Goal: Information Seeking & Learning: Learn about a topic

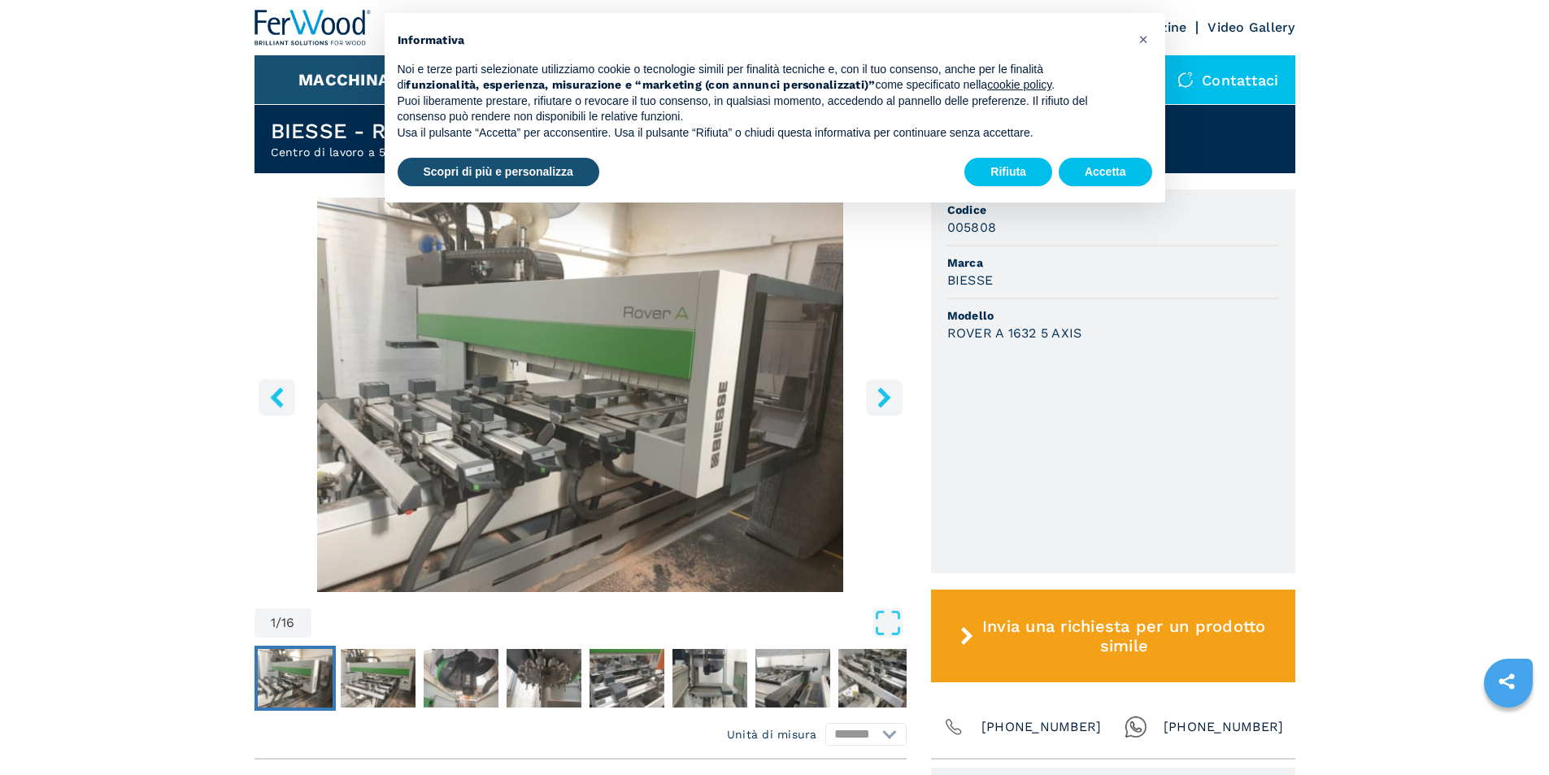
scroll to position [407, 0]
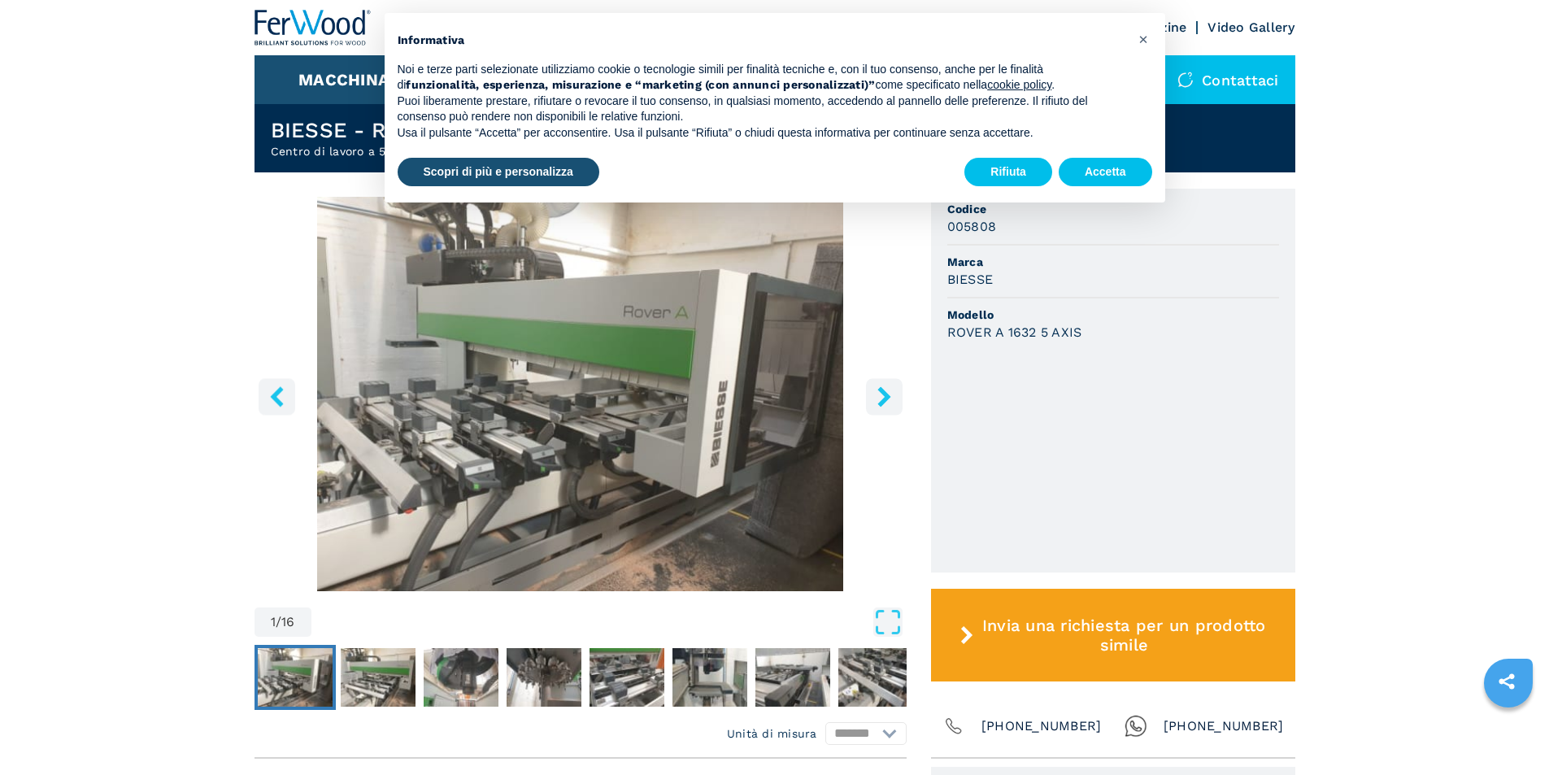
click at [880, 399] on icon "right-button" at bounding box center [884, 396] width 20 height 20
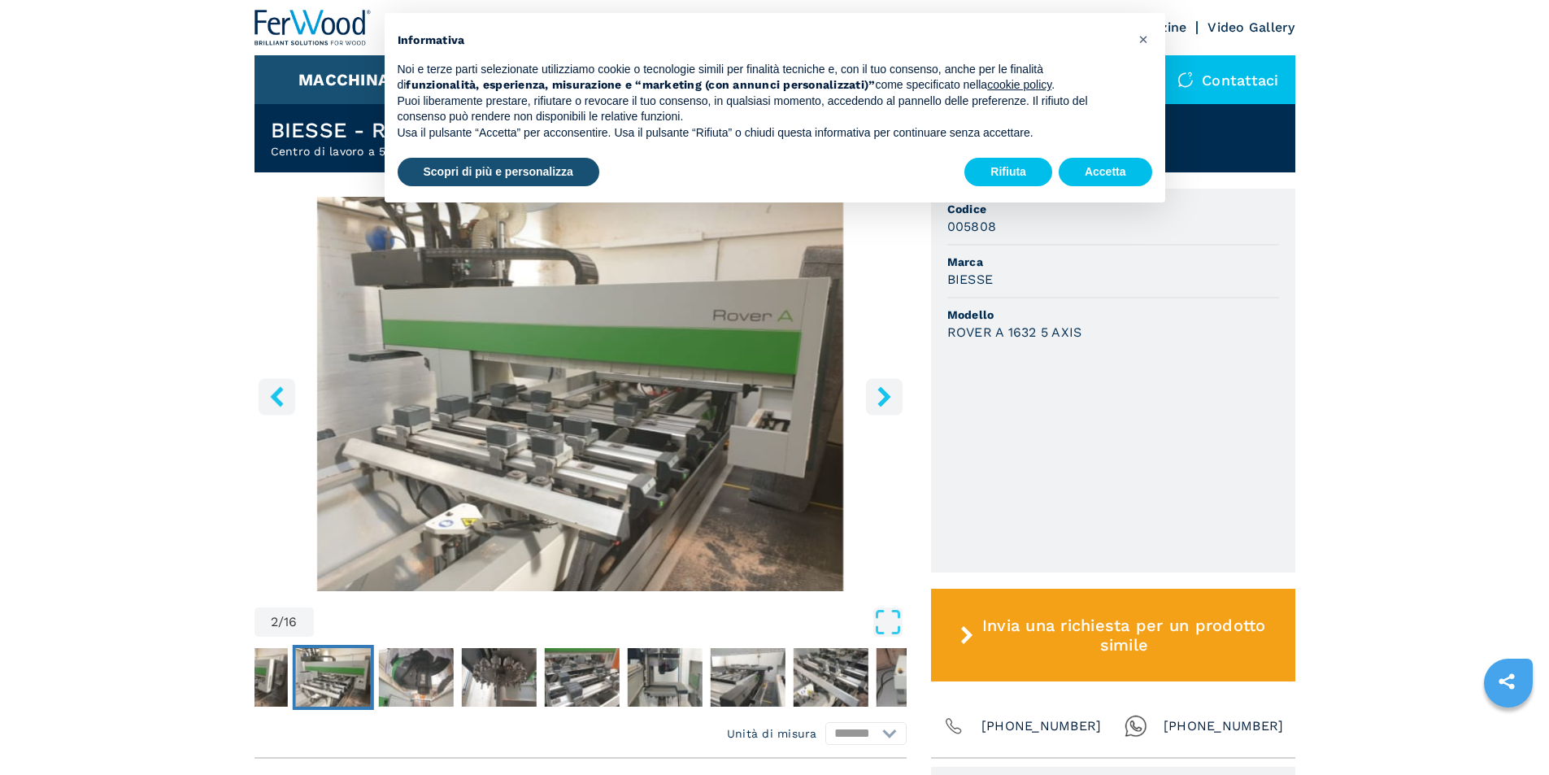
click at [880, 399] on icon "right-button" at bounding box center [884, 396] width 20 height 20
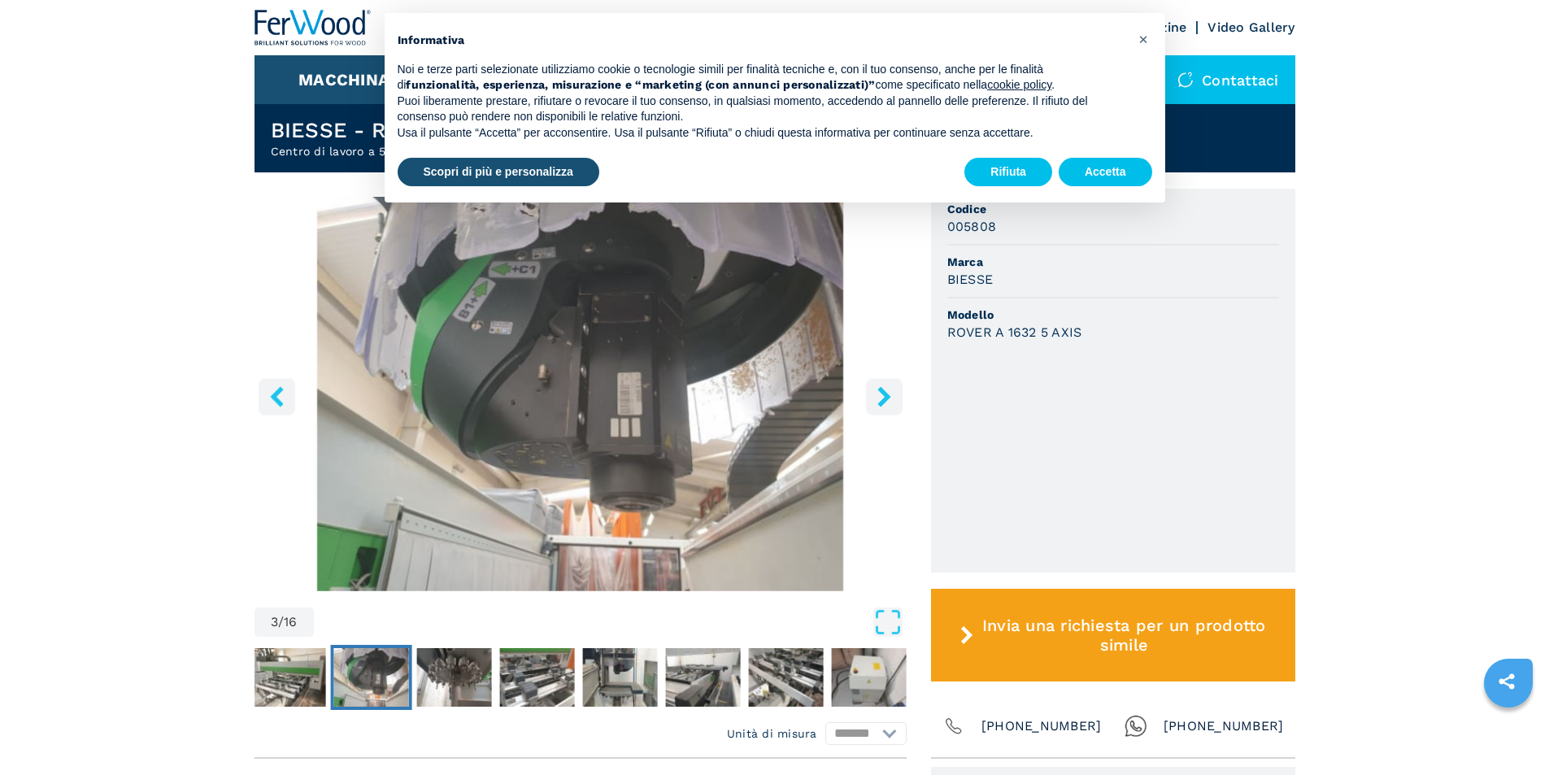
click at [880, 399] on icon "right-button" at bounding box center [884, 396] width 20 height 20
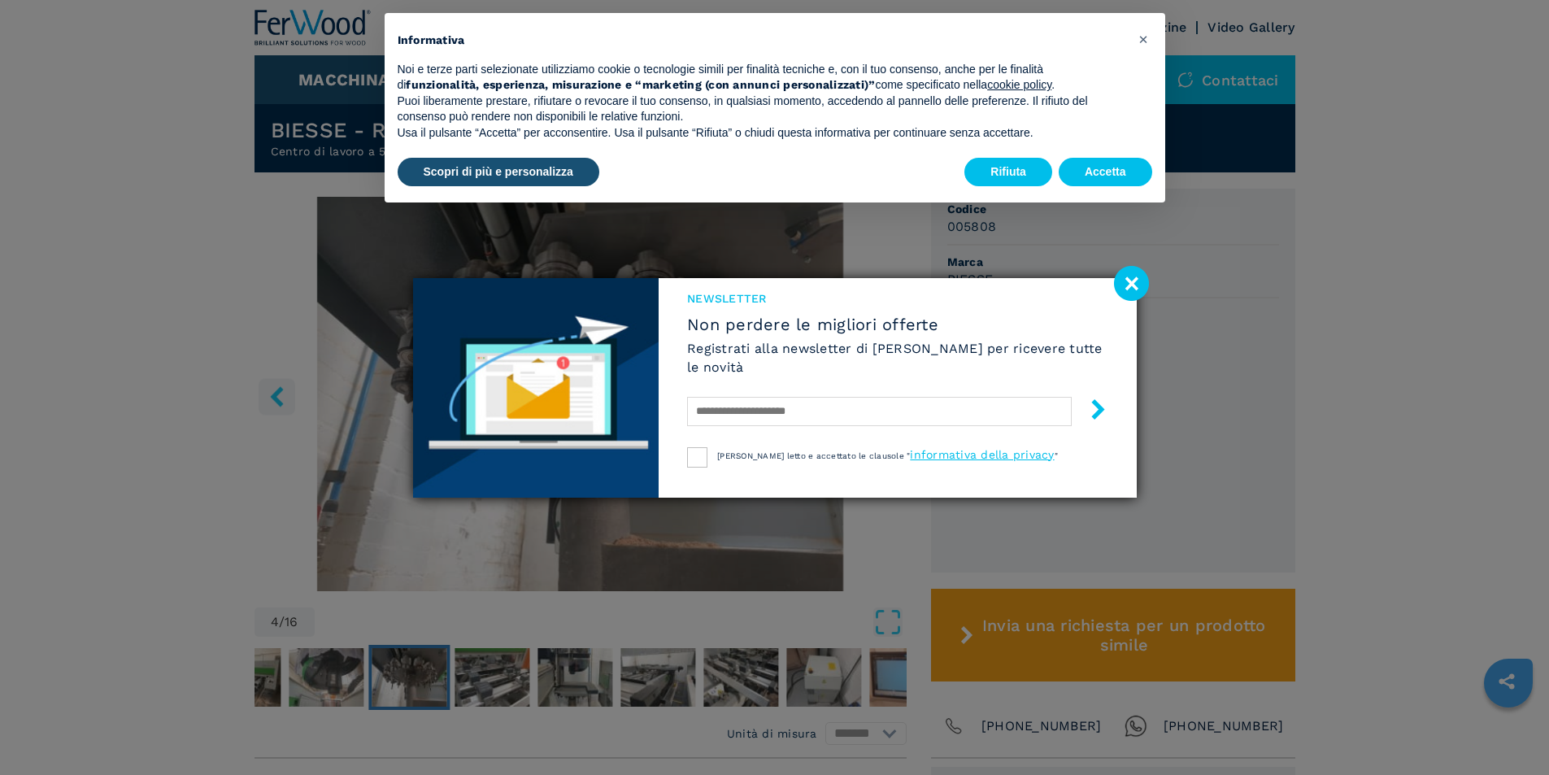
click at [1132, 281] on image at bounding box center [1131, 283] width 35 height 35
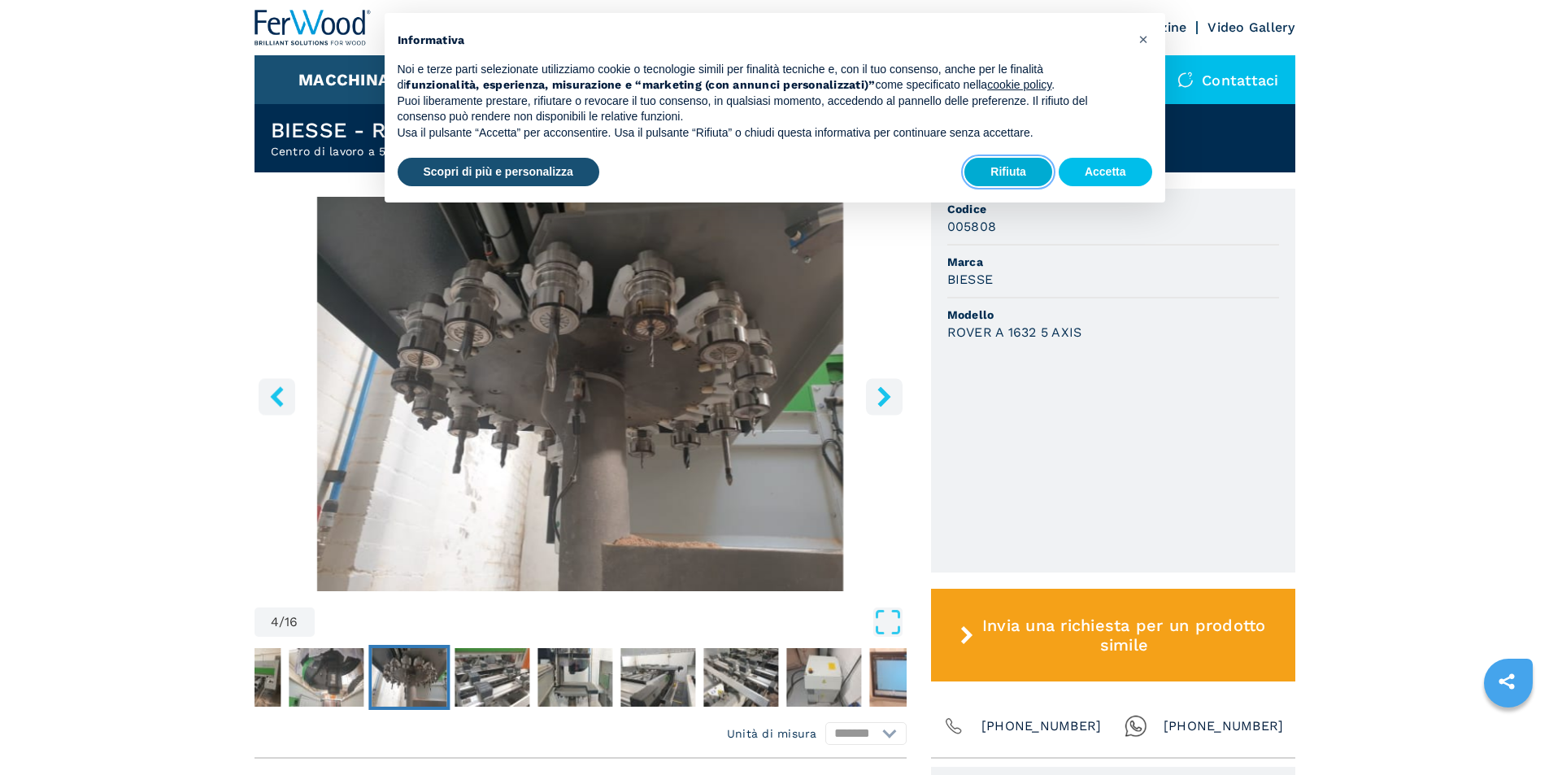
click at [1001, 172] on button "Rifiuta" at bounding box center [1008, 172] width 88 height 29
click at [1001, 172] on header "BIESSE - ROVER A 1632 5 AXIS Centro di lavoro a 5 assi" at bounding box center [775, 138] width 1041 height 68
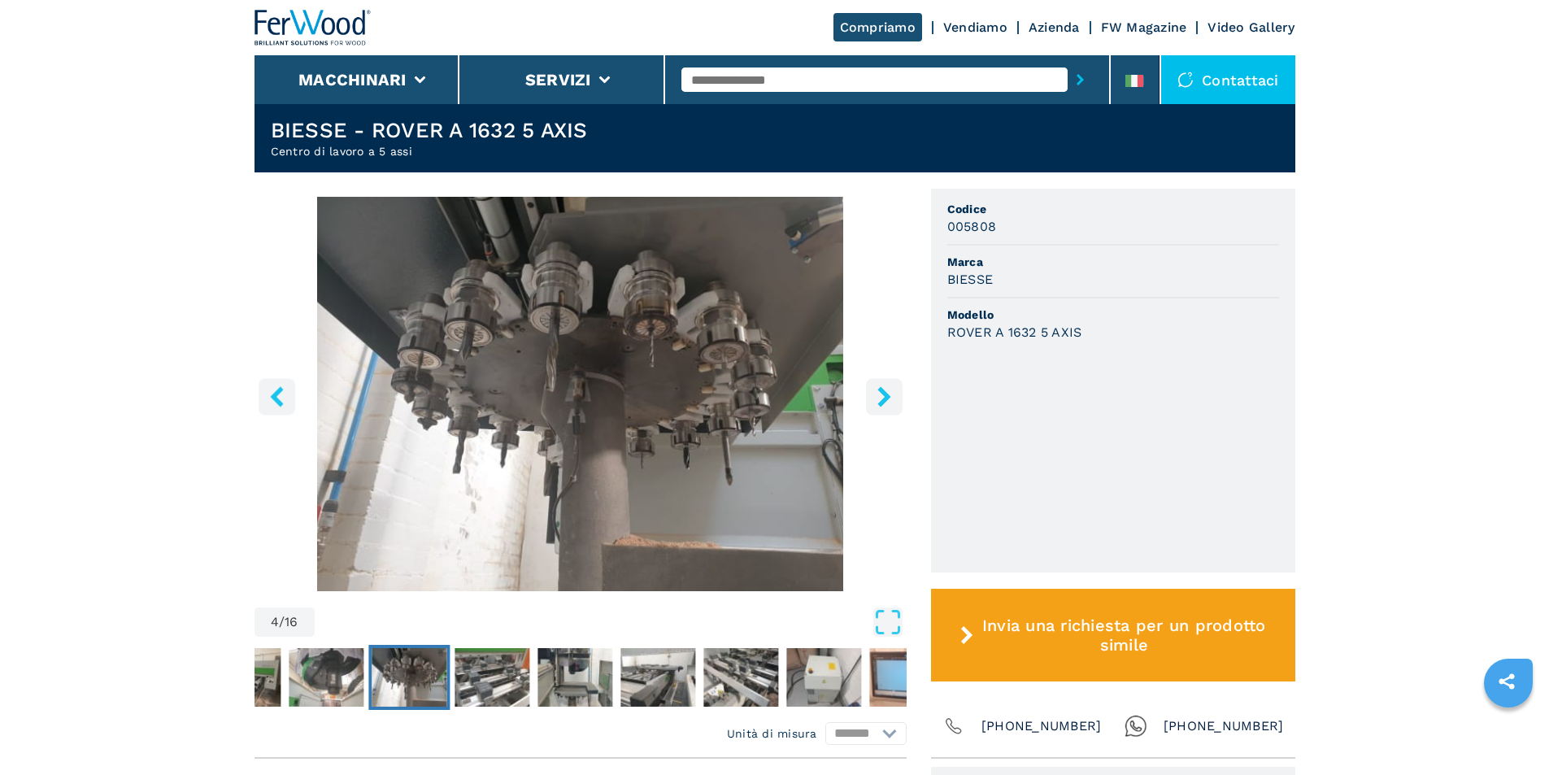
click at [883, 398] on icon "right-button" at bounding box center [883, 396] width 13 height 20
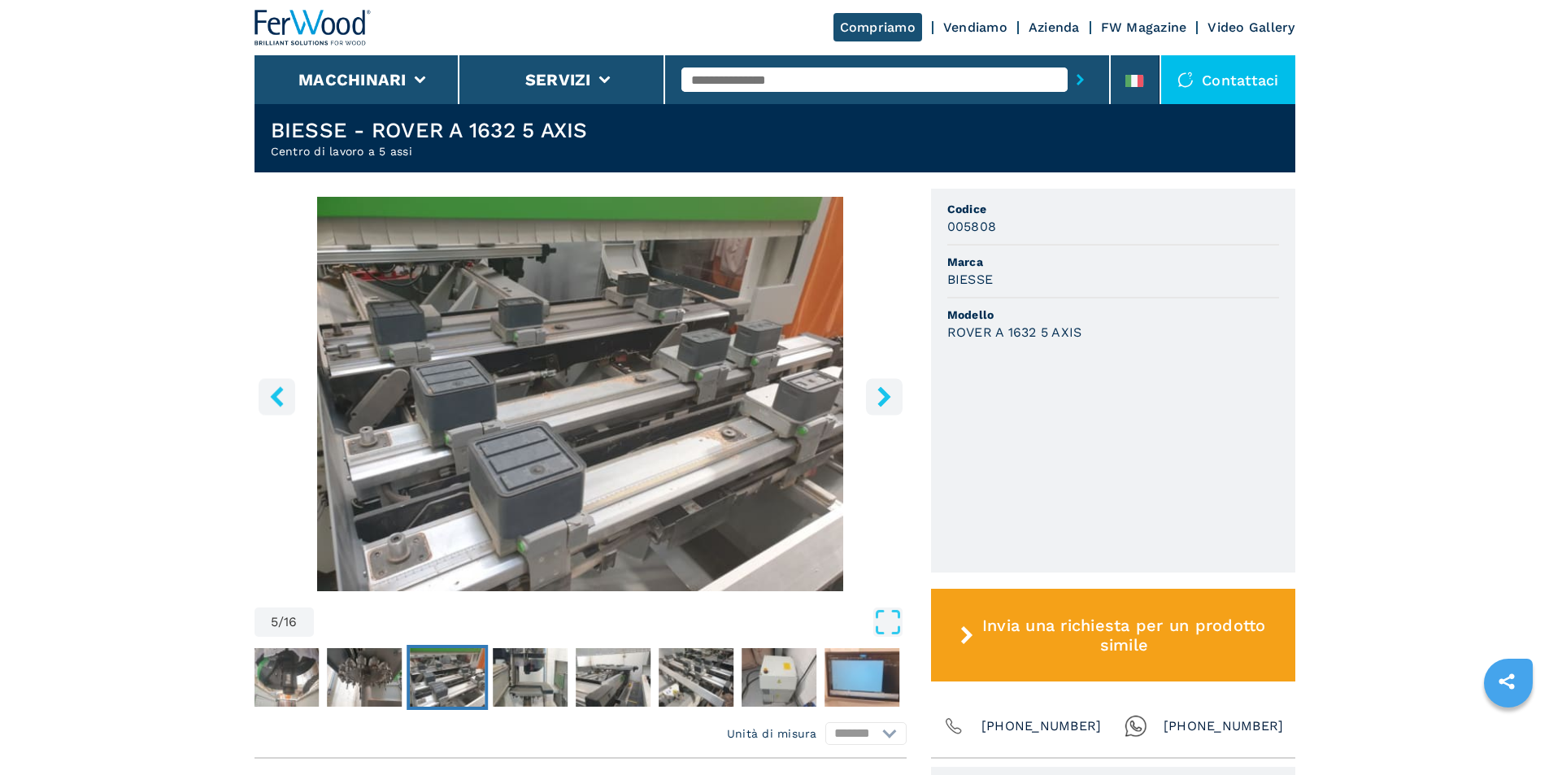
click at [883, 398] on icon "right-button" at bounding box center [883, 396] width 13 height 20
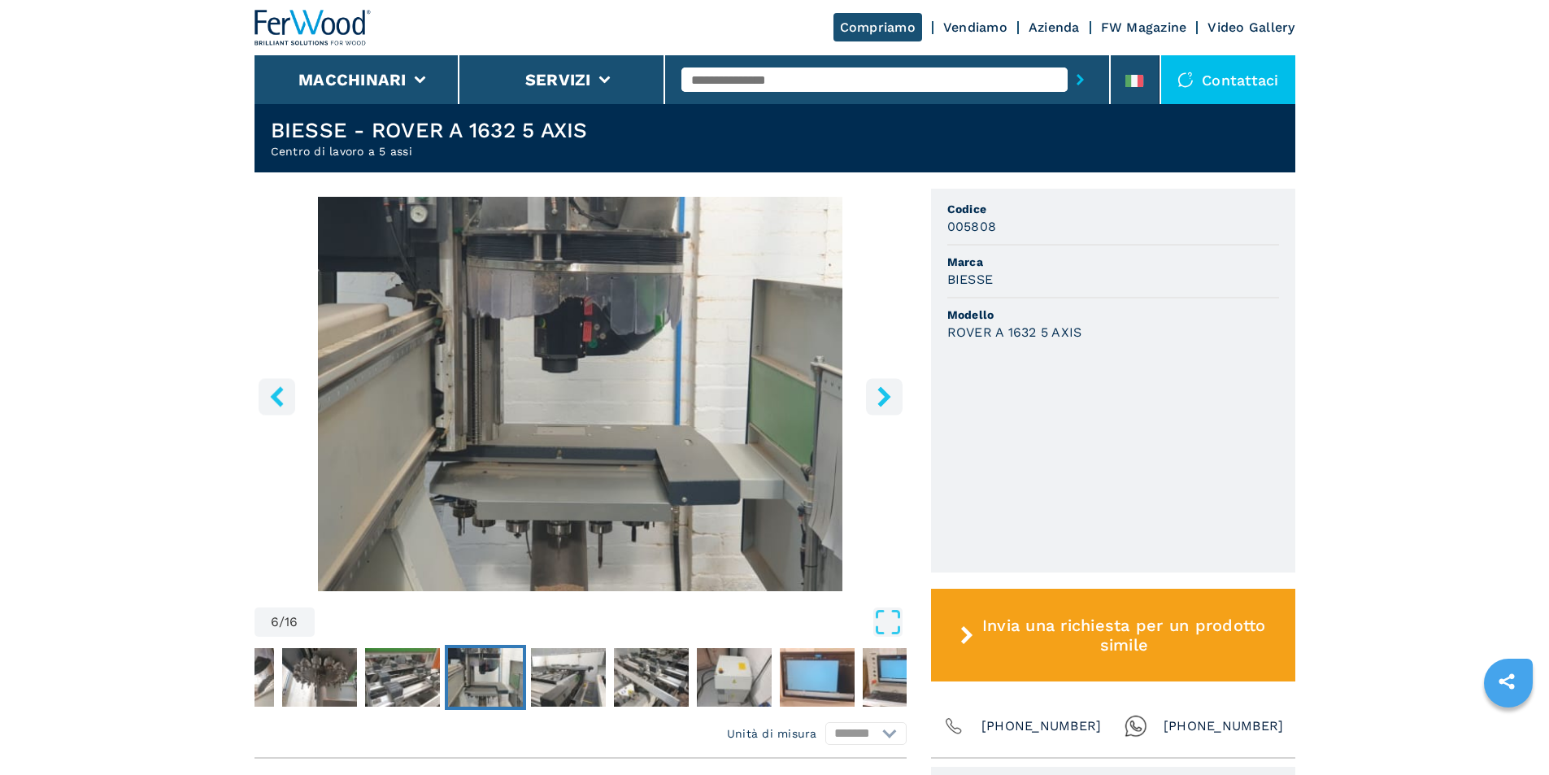
click at [883, 398] on icon "right-button" at bounding box center [883, 396] width 13 height 20
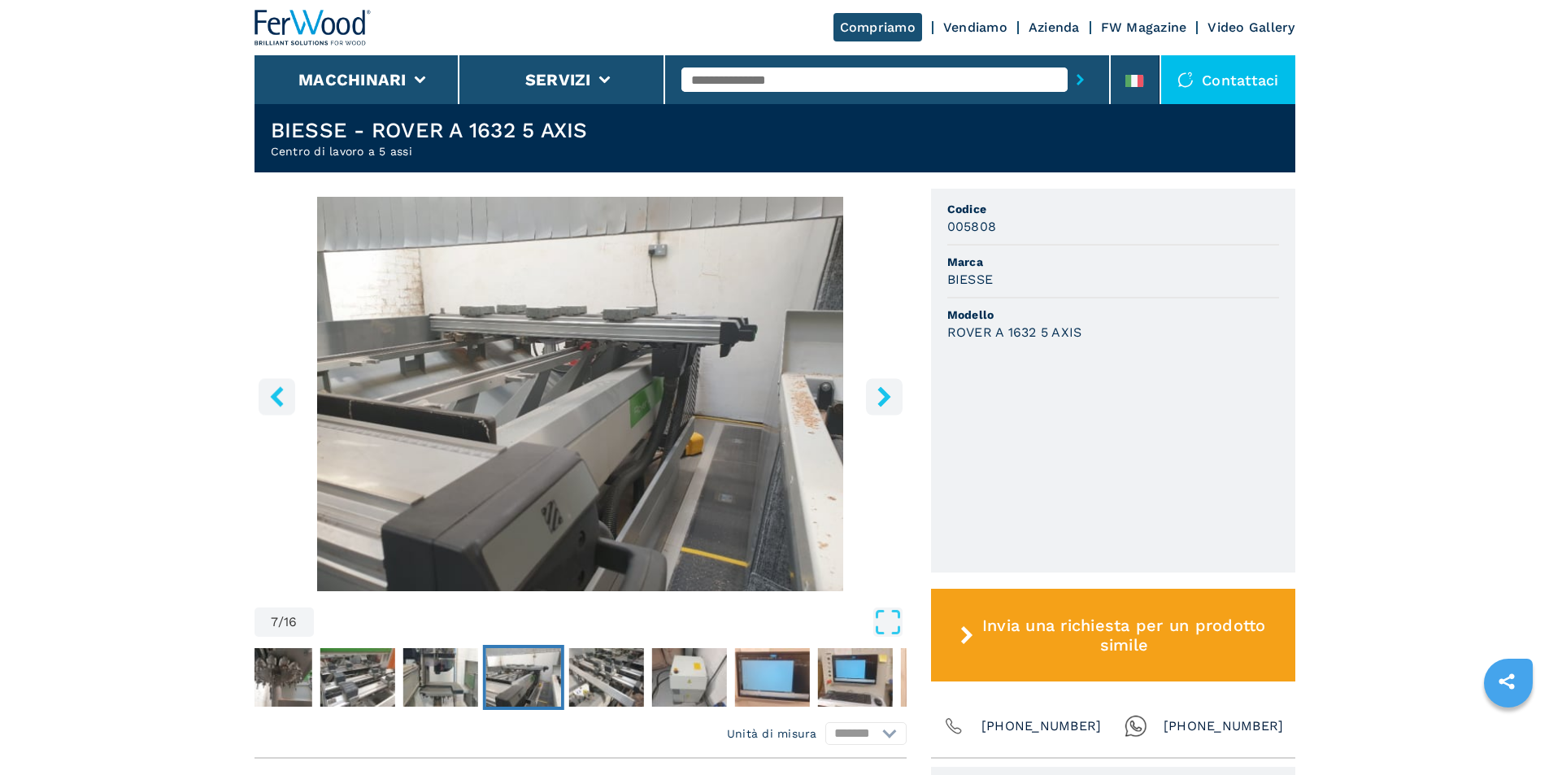
click at [883, 398] on icon "right-button" at bounding box center [883, 396] width 13 height 20
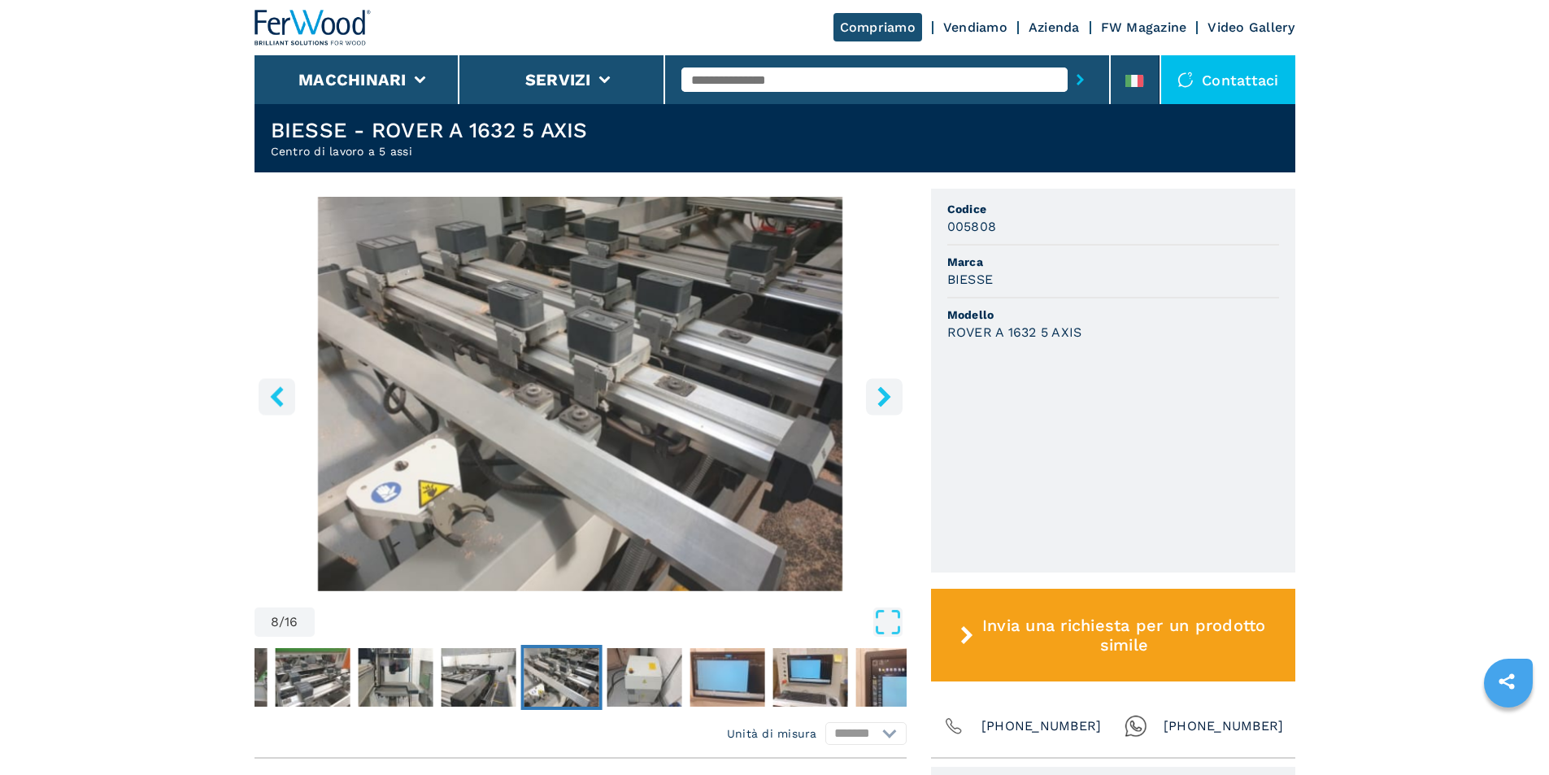
click at [883, 398] on icon "right-button" at bounding box center [883, 396] width 13 height 20
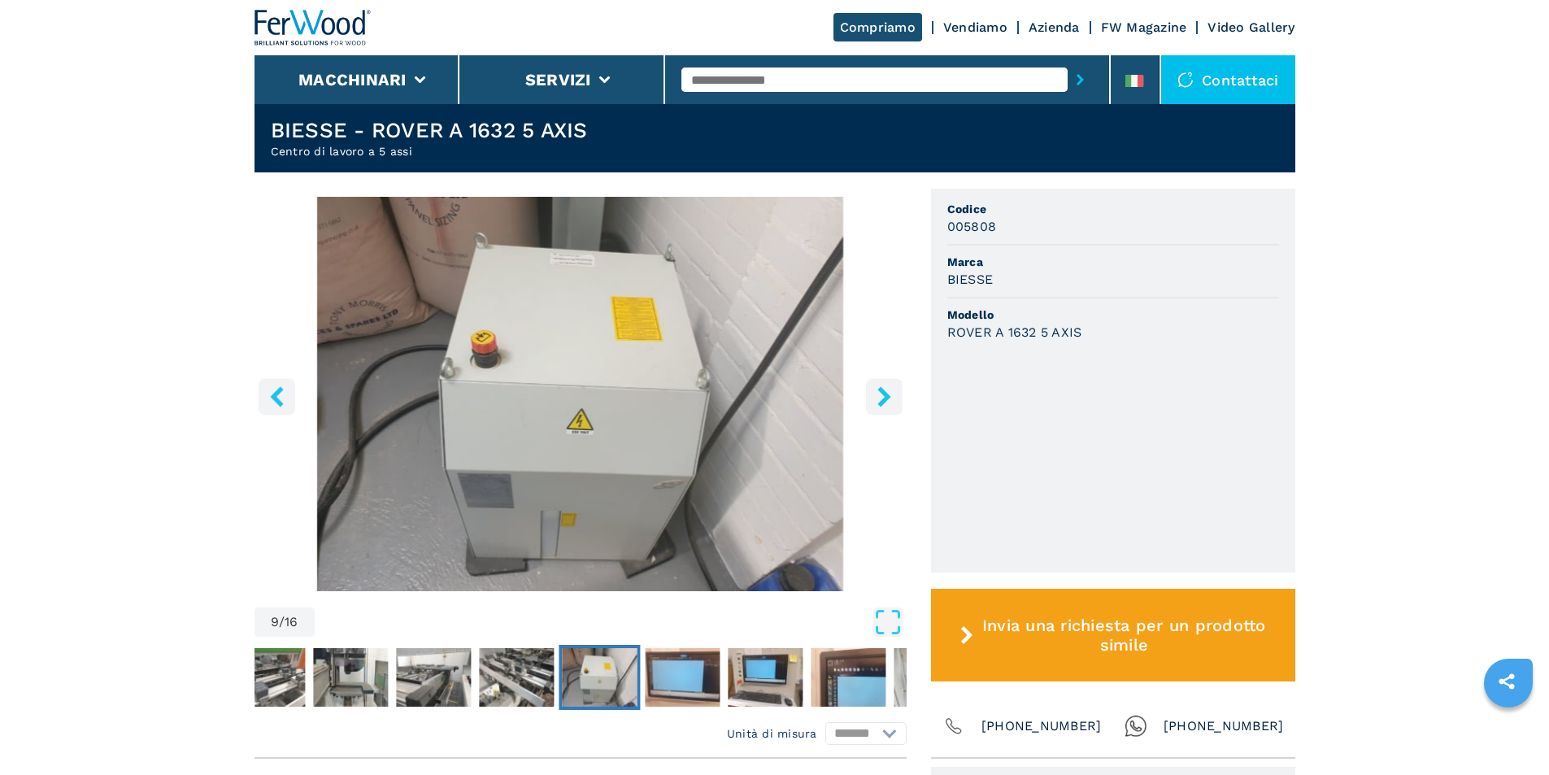
click at [883, 398] on icon "right-button" at bounding box center [883, 396] width 13 height 20
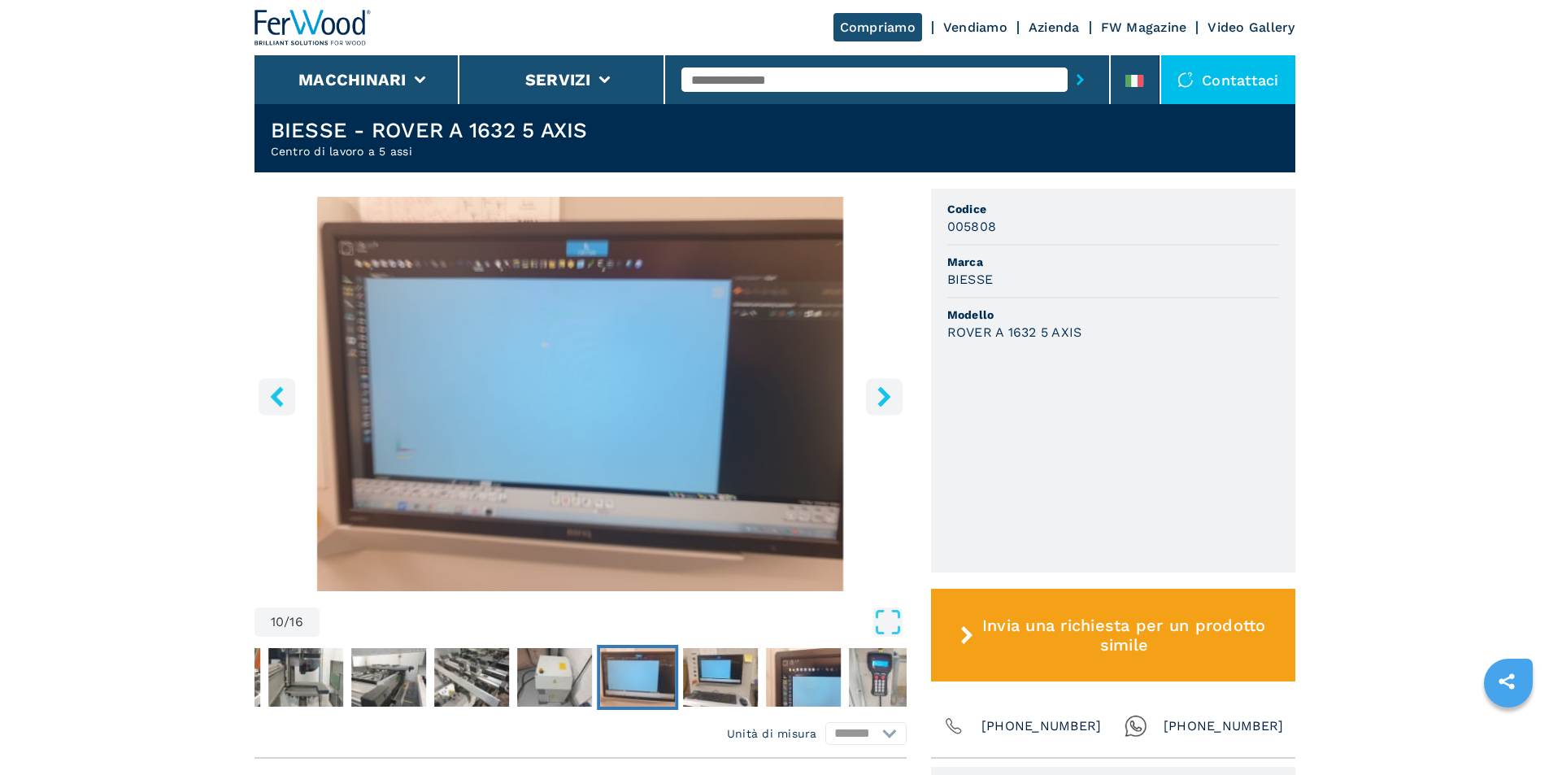
click at [883, 398] on icon "right-button" at bounding box center [883, 396] width 13 height 20
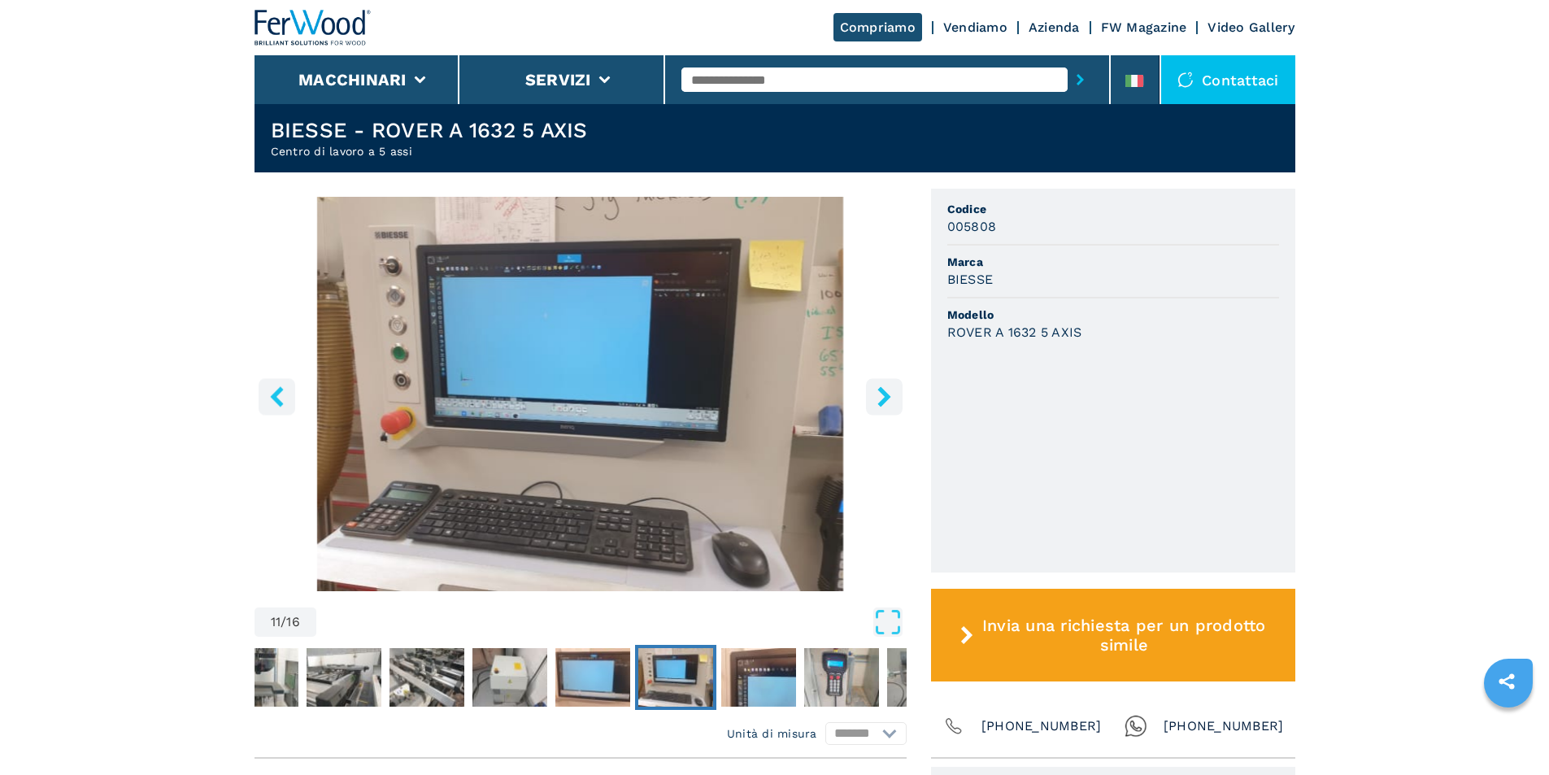
click at [883, 398] on icon "right-button" at bounding box center [883, 396] width 13 height 20
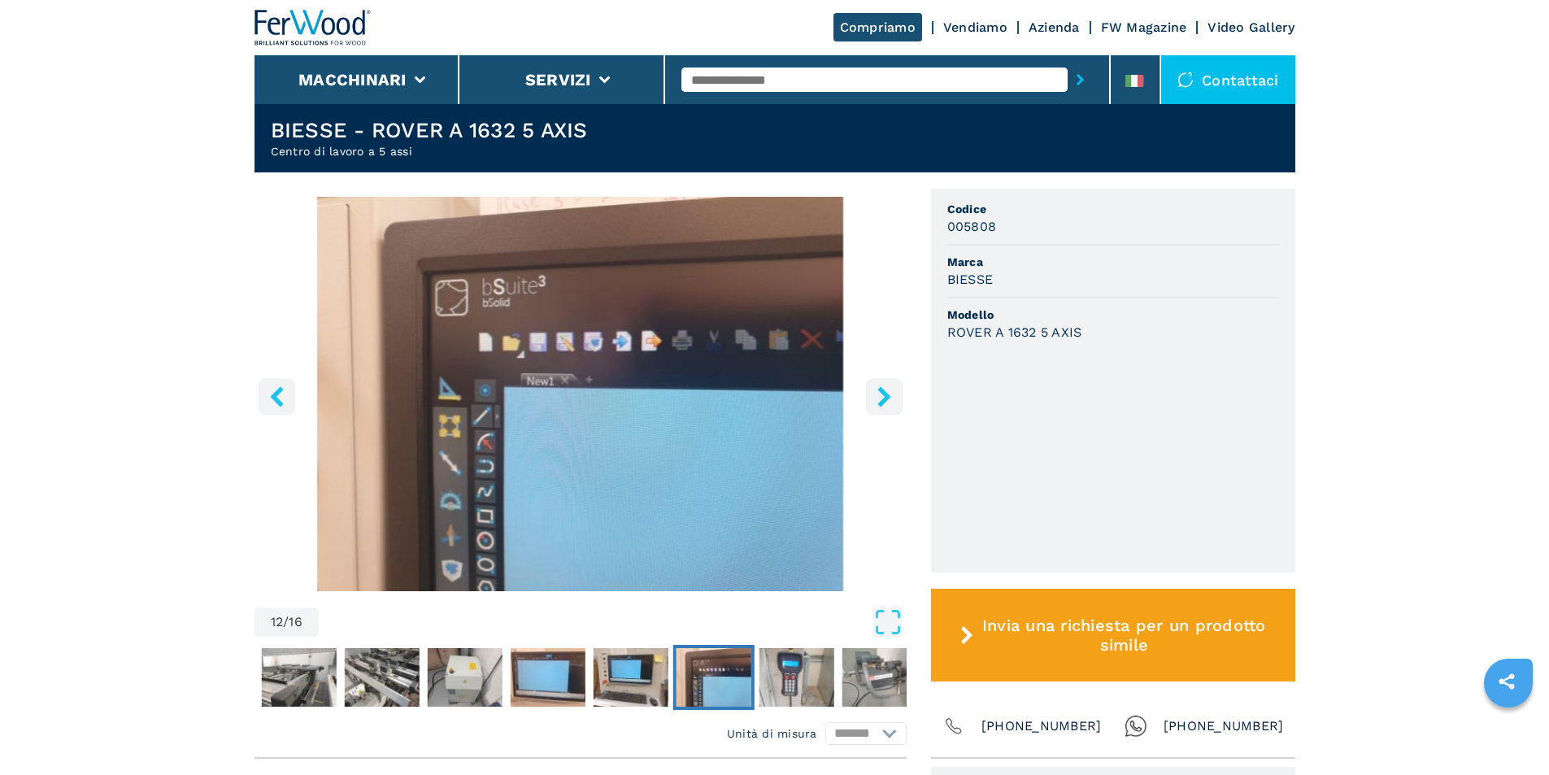
click at [883, 398] on icon "right-button" at bounding box center [883, 396] width 13 height 20
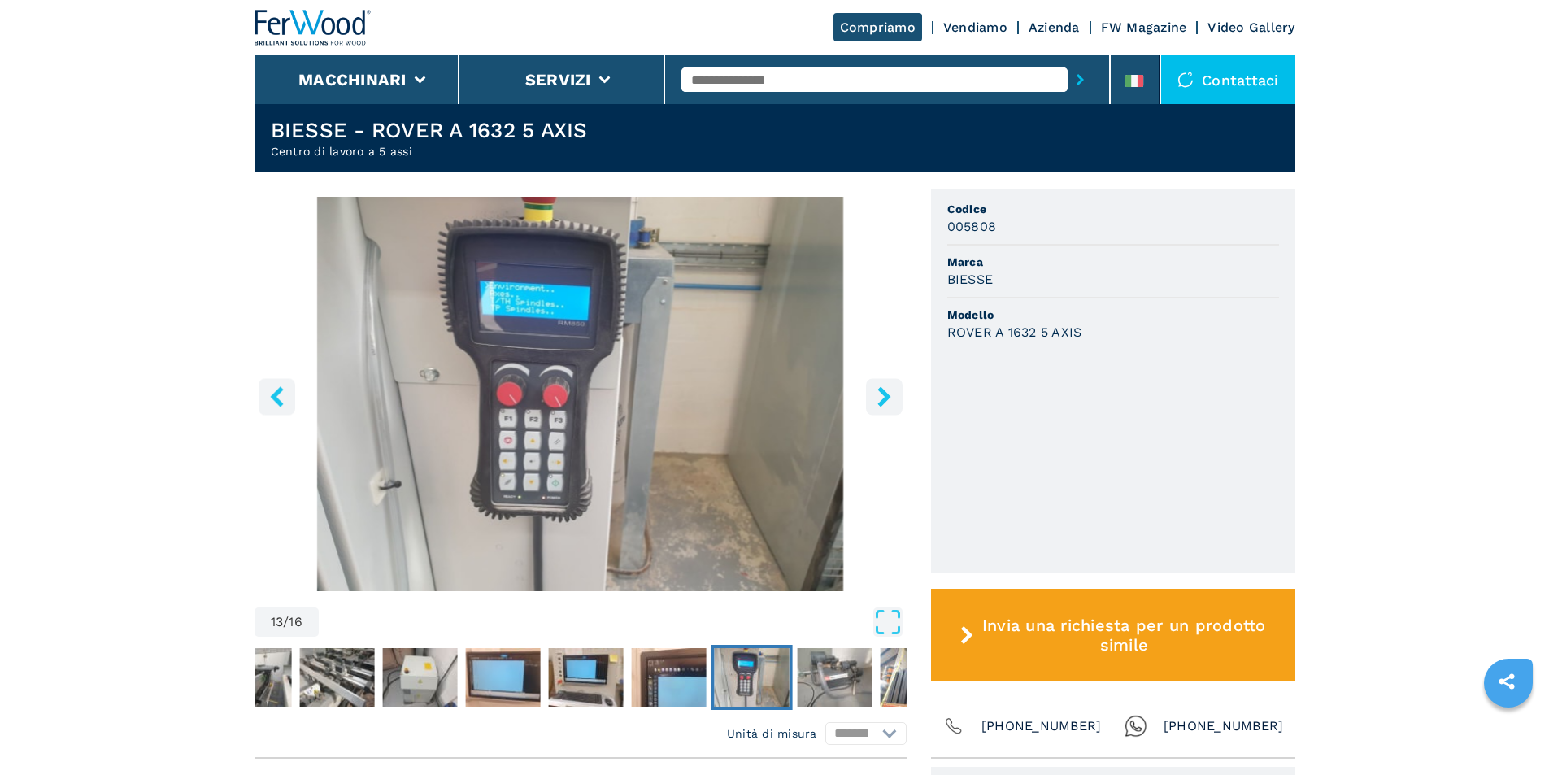
click at [883, 398] on icon "right-button" at bounding box center [883, 396] width 13 height 20
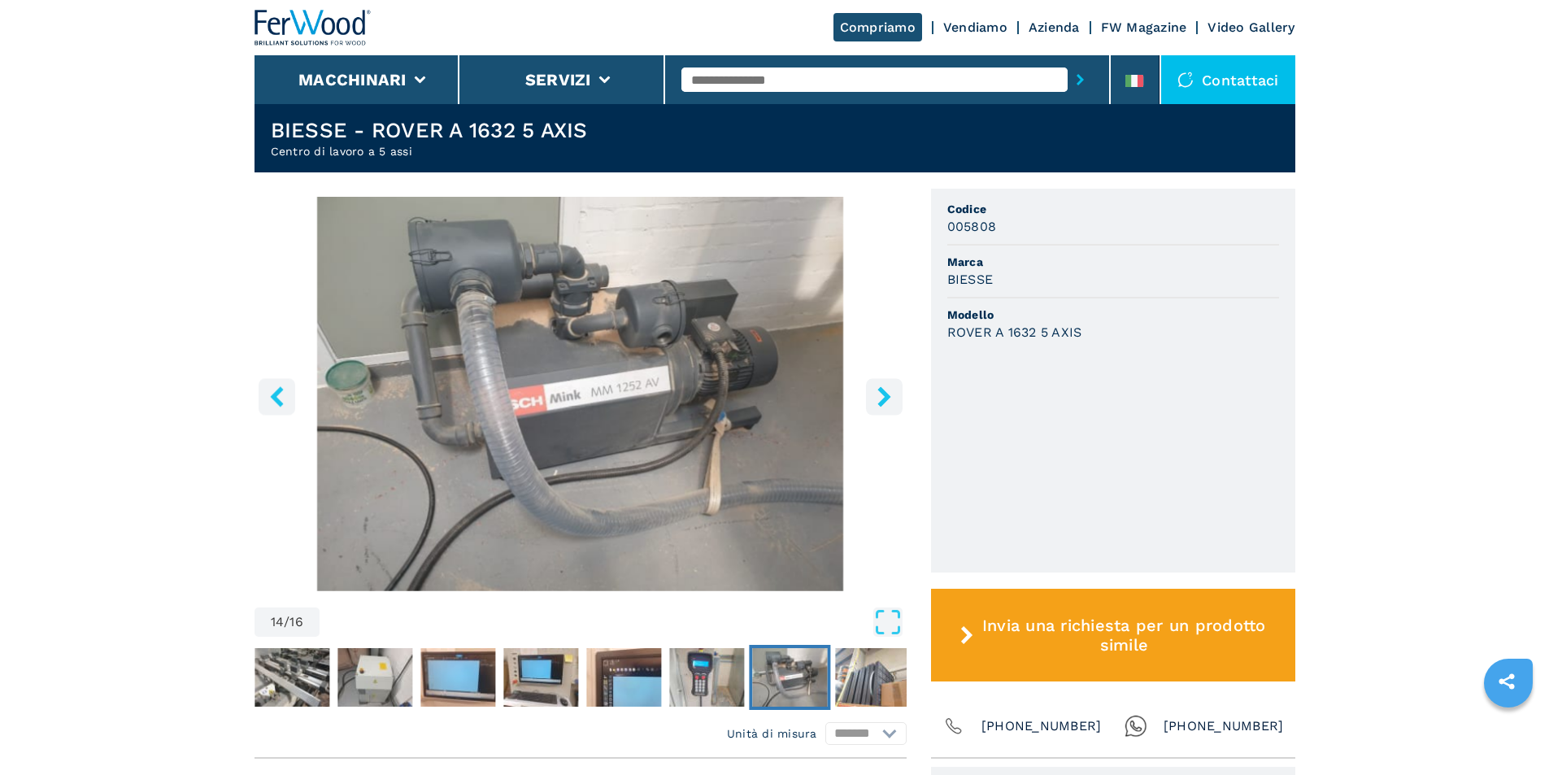
click at [883, 398] on icon "right-button" at bounding box center [883, 396] width 13 height 20
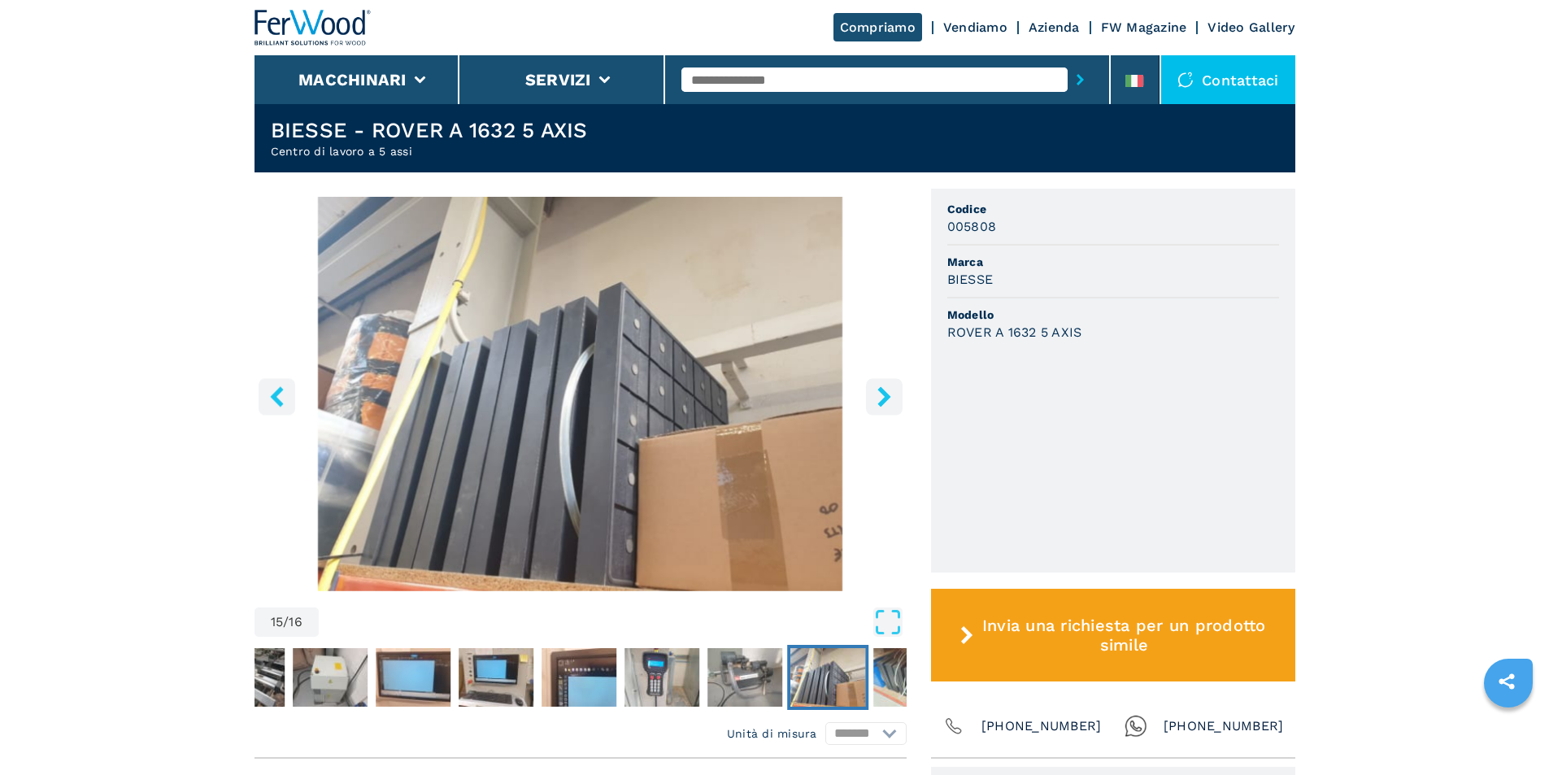
click at [883, 398] on icon "right-button" at bounding box center [883, 396] width 13 height 20
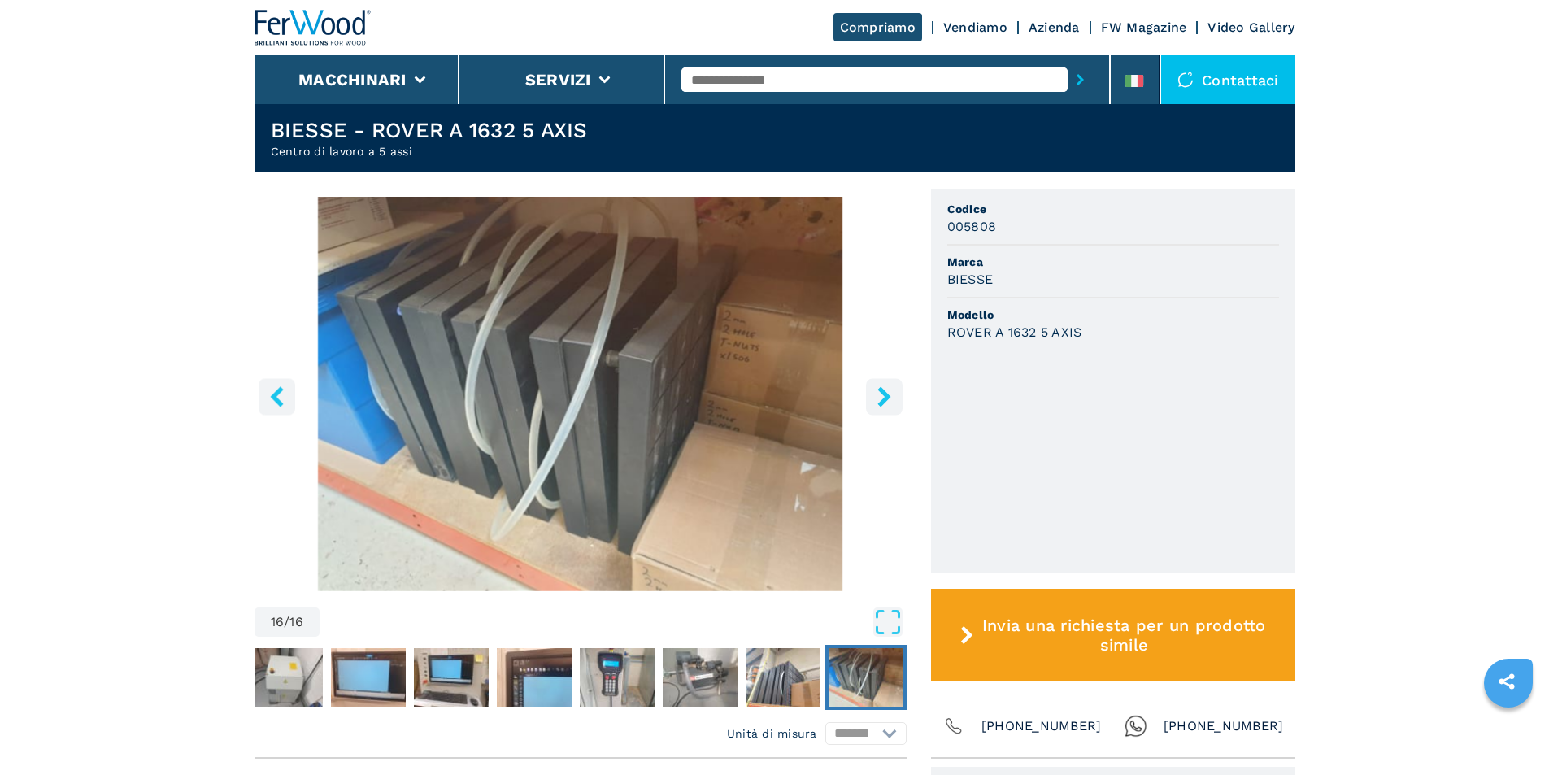
click at [883, 398] on icon "right-button" at bounding box center [883, 396] width 13 height 20
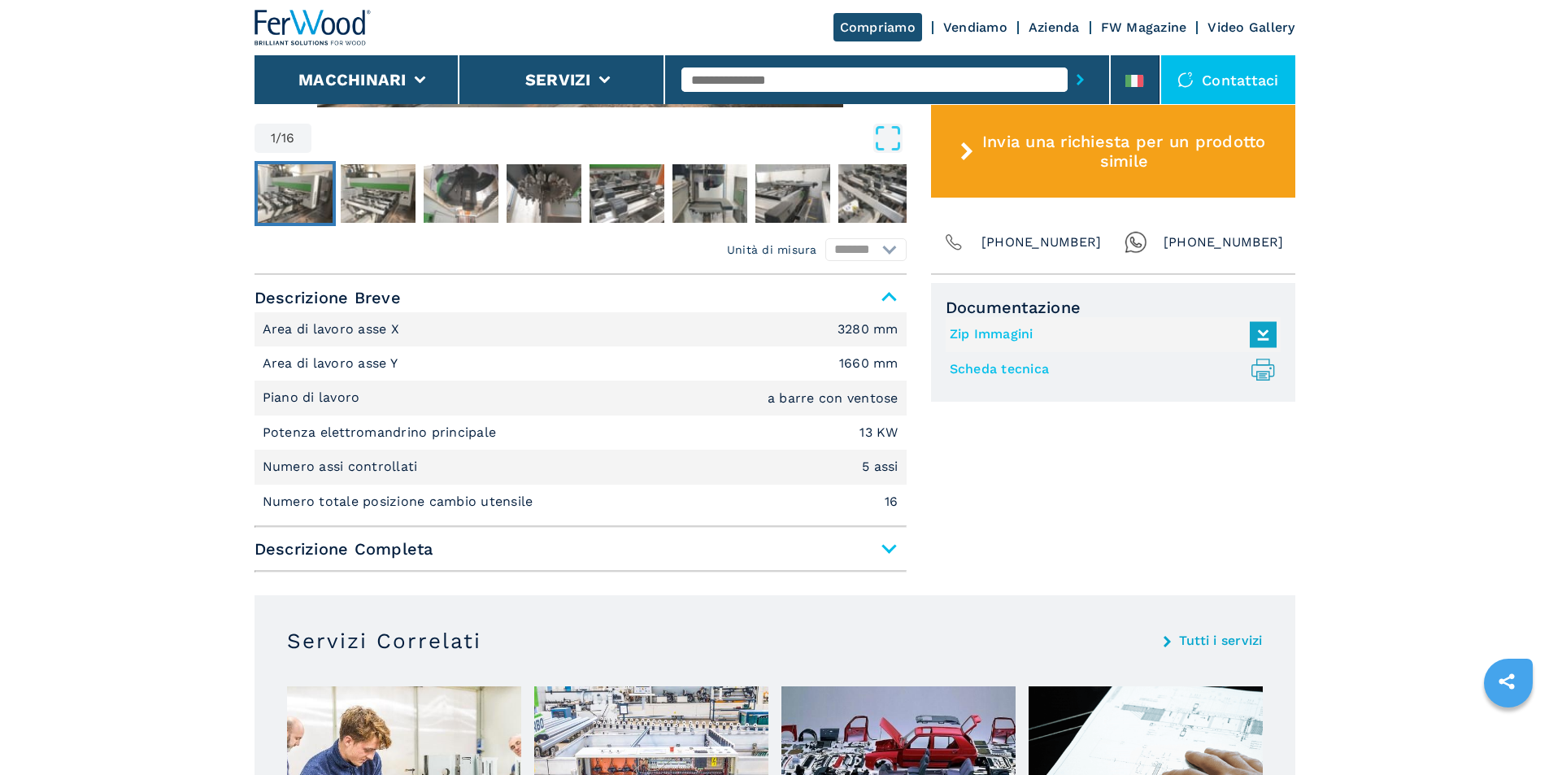
scroll to position [895, 0]
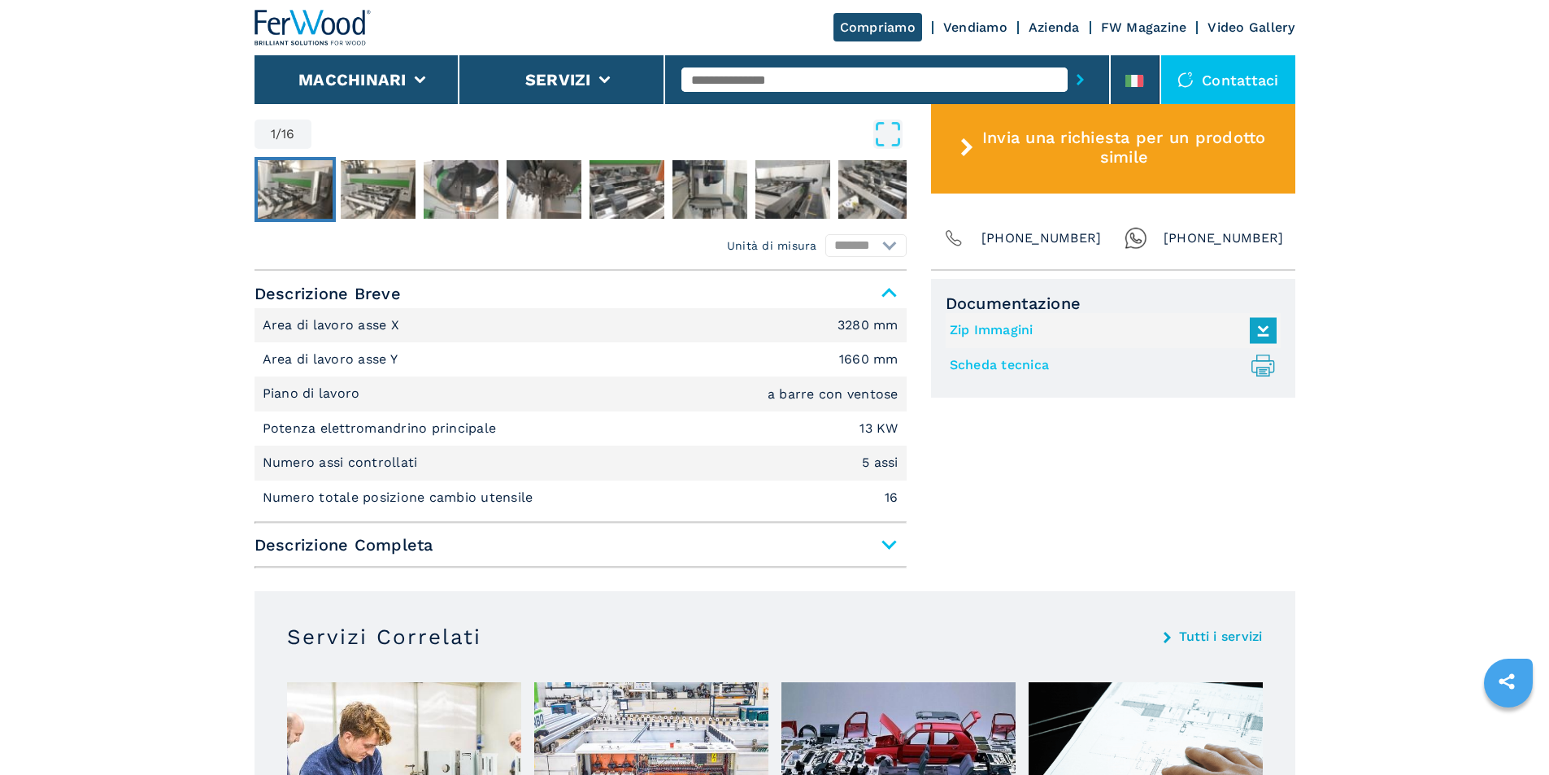
click at [893, 543] on span "Descrizione Completa" at bounding box center [581, 544] width 652 height 29
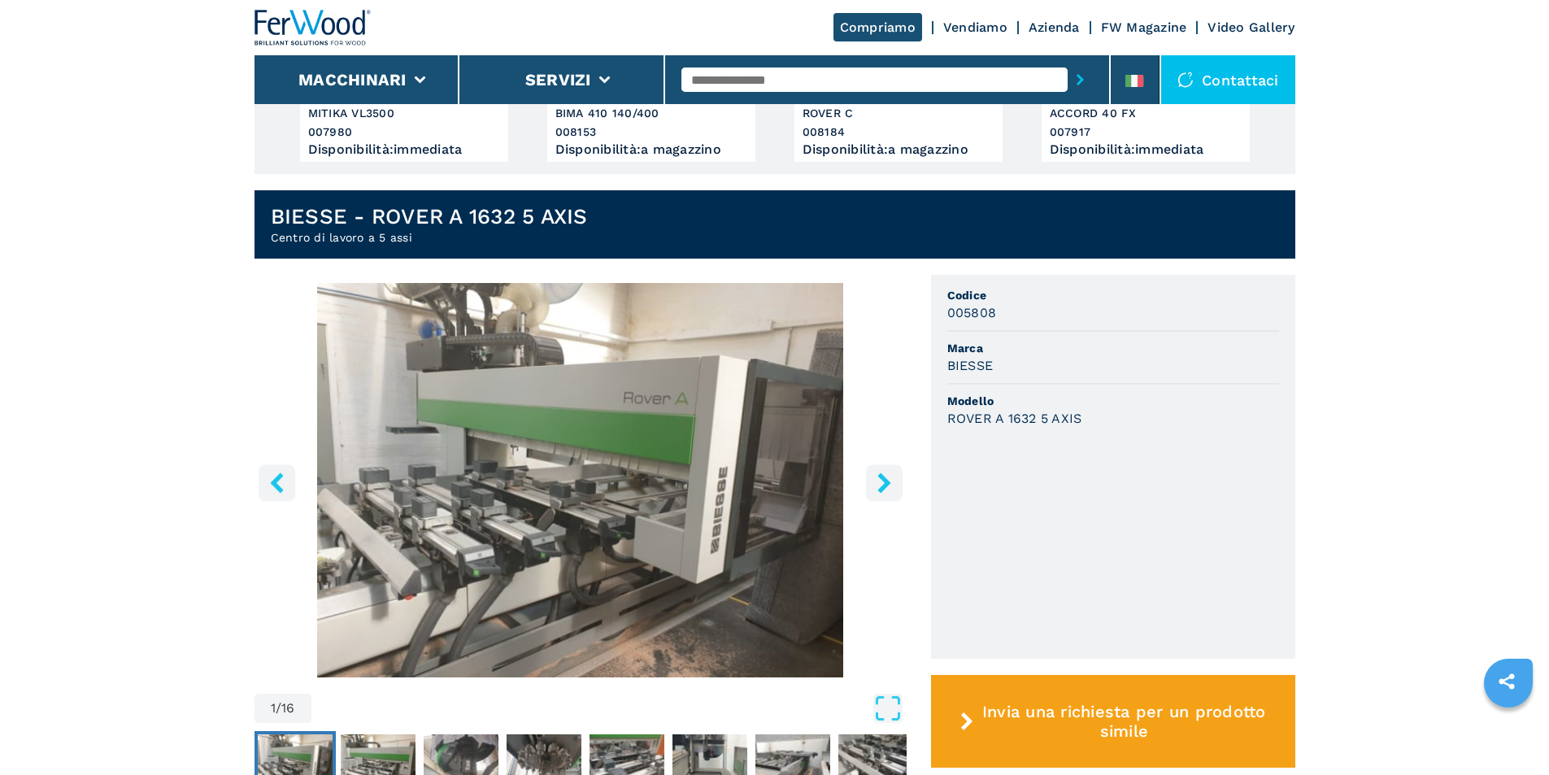
scroll to position [569, 0]
